Goal: Information Seeking & Learning: Find specific fact

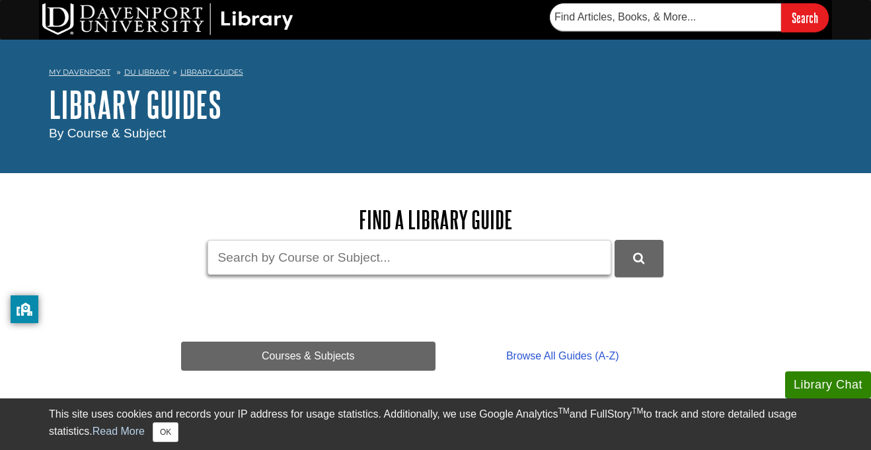
click at [335, 268] on input "Guide Search Terms" at bounding box center [410, 257] width 404 height 35
type input "the casue of shingalols"
click at [615, 240] on button "DU Library Guides Search" at bounding box center [639, 258] width 49 height 36
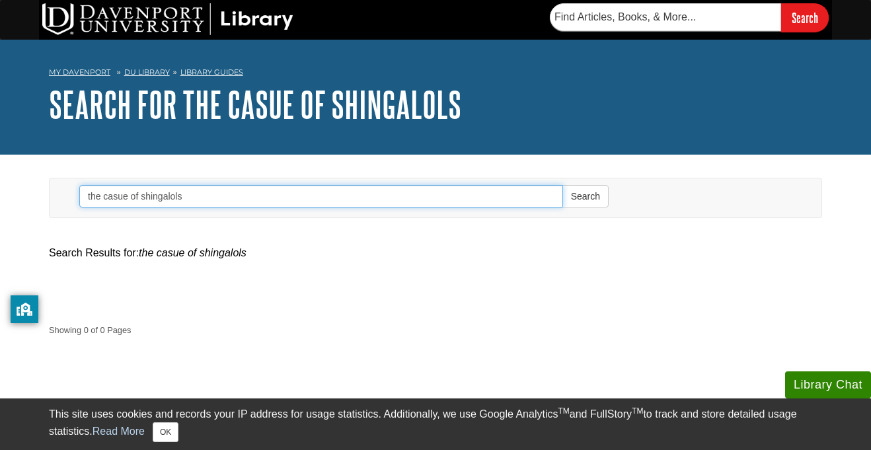
drag, startPoint x: 237, startPoint y: 196, endPoint x: -32, endPoint y: 225, distance: 270.7
click at [0, 225] on html "Library Chat This site uses cookies and records your IP address for usage stati…" at bounding box center [435, 358] width 871 height 716
paste input "What is the cause of shingles?"
type input "What is the cause of shingles?"
click at [563, 185] on button "Search" at bounding box center [586, 196] width 46 height 22
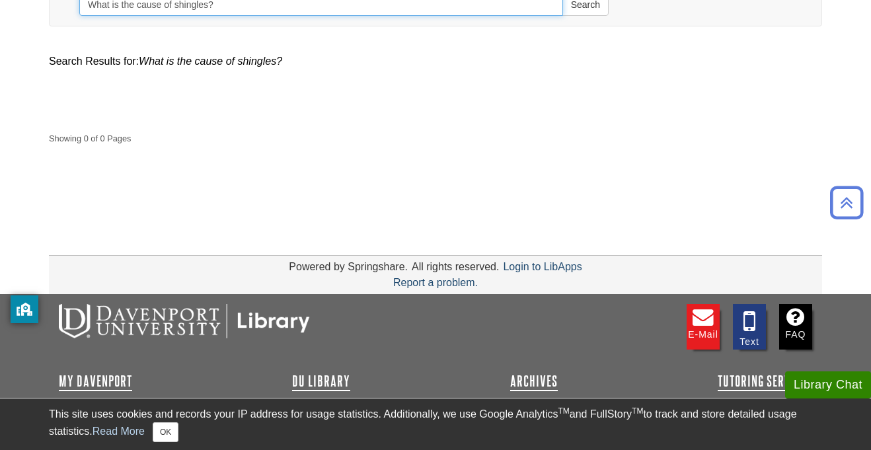
scroll to position [266, 0]
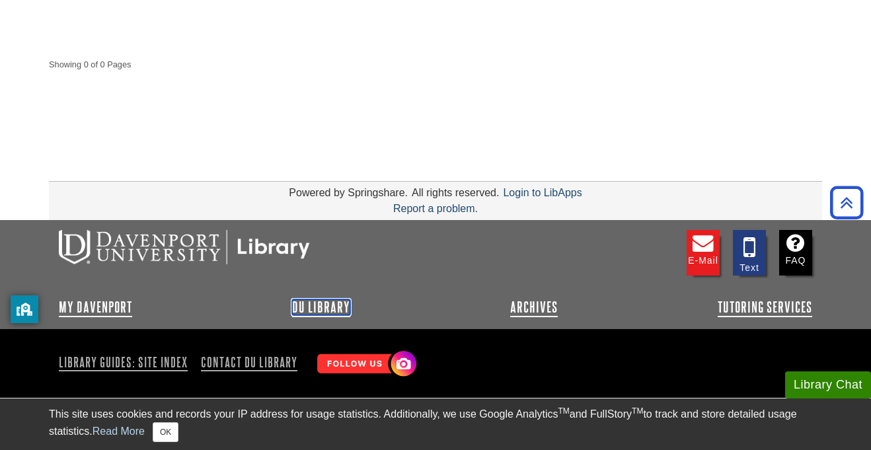
click at [309, 305] on link "DU Library" at bounding box center [321, 307] width 58 height 16
